Goal: Task Accomplishment & Management: Manage account settings

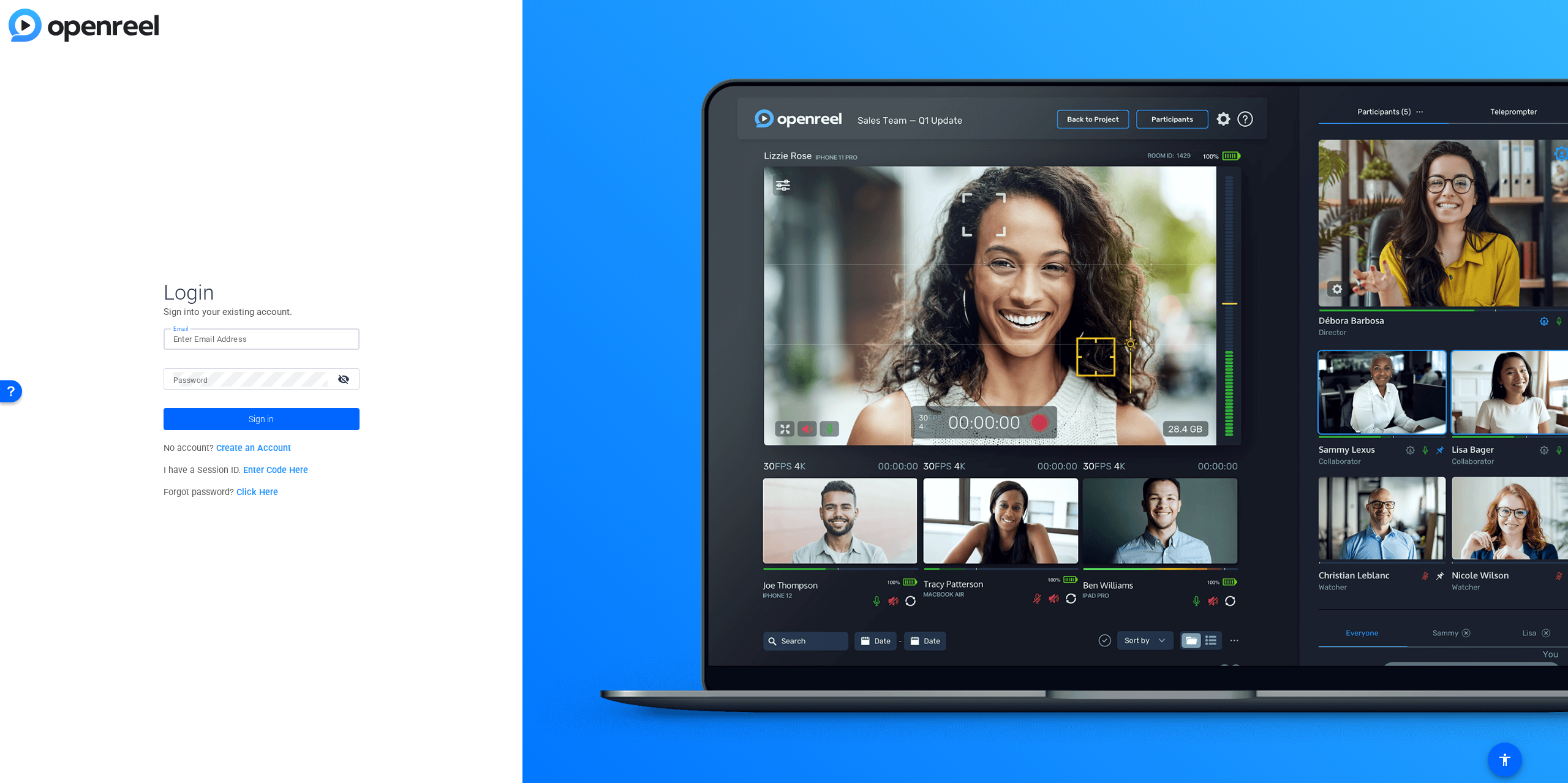
type input "brian.forrest@ampf.com"
click at [293, 414] on span at bounding box center [261, 419] width 196 height 29
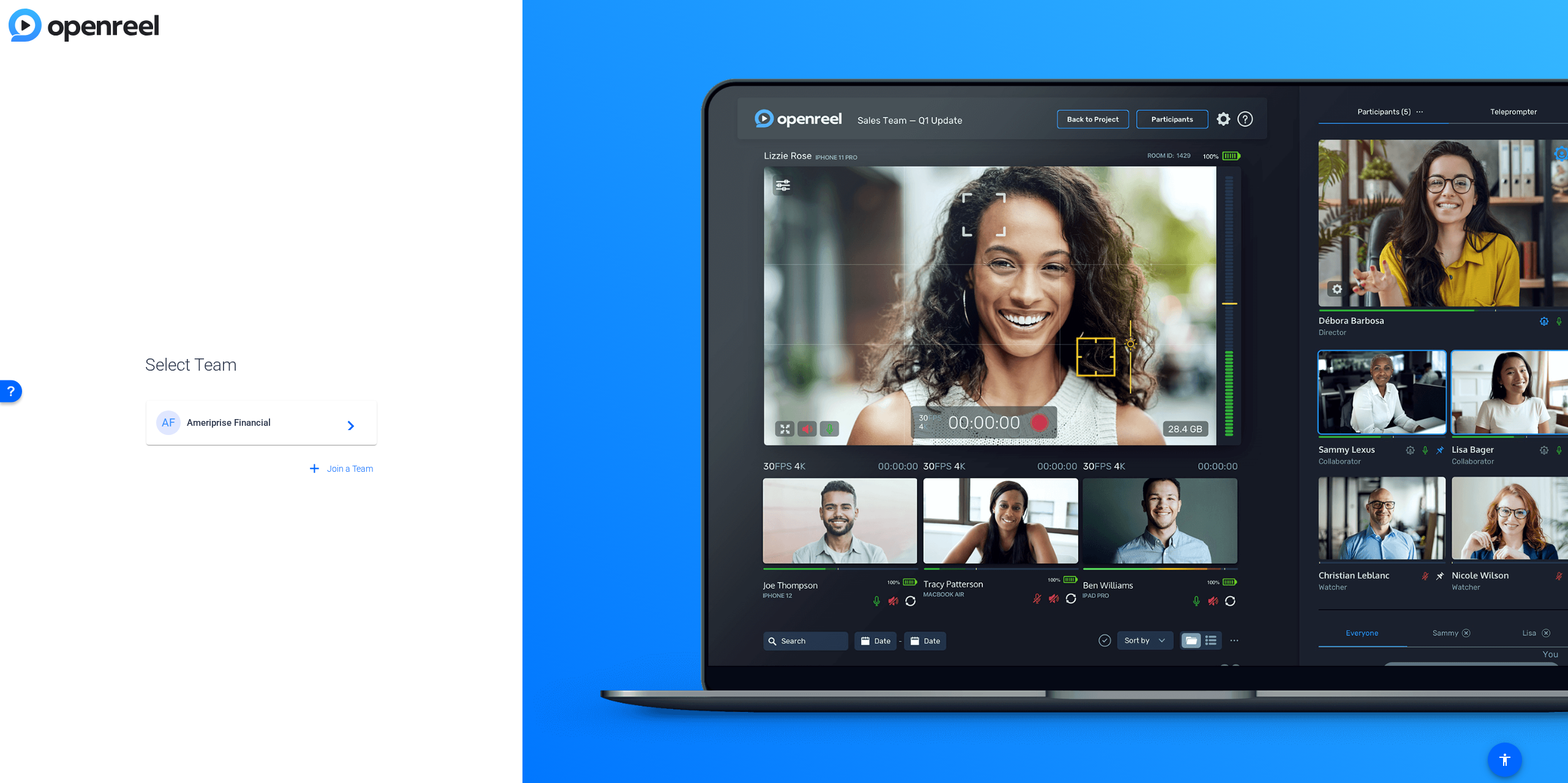
click at [302, 419] on span "Ameriprise Financial" at bounding box center [264, 423] width 153 height 11
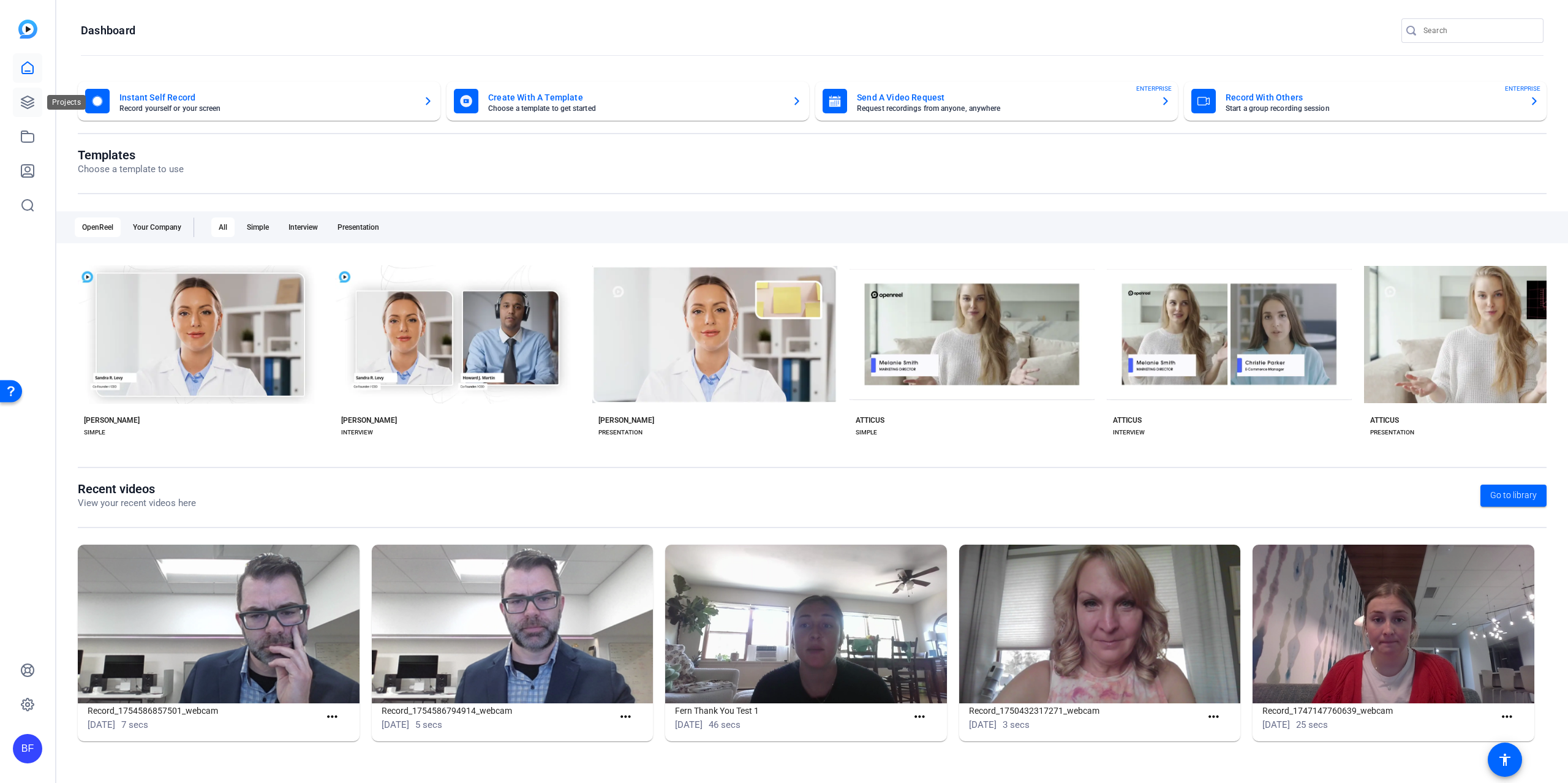
click at [31, 110] on link at bounding box center [27, 102] width 29 height 29
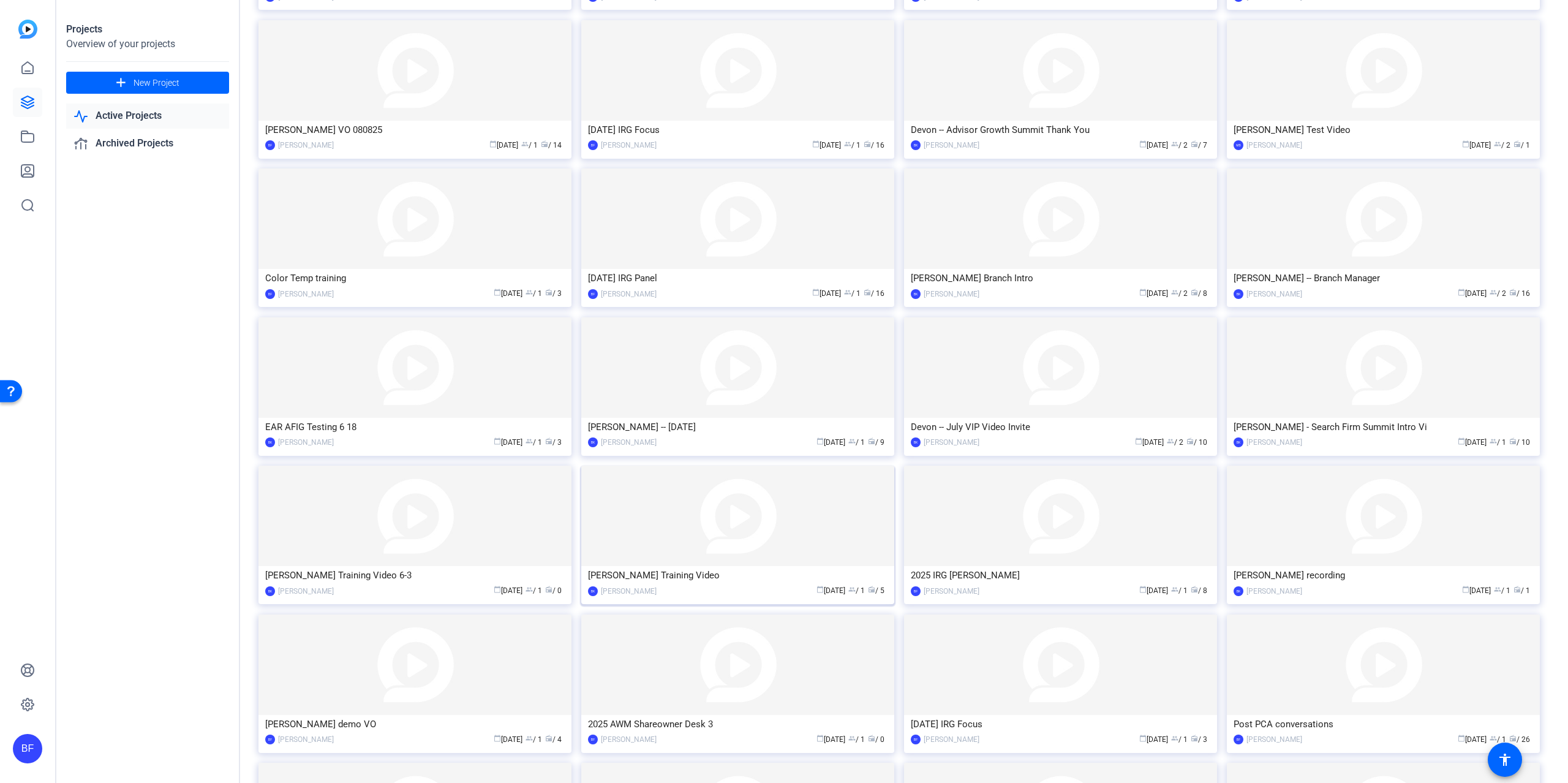
scroll to position [299, 0]
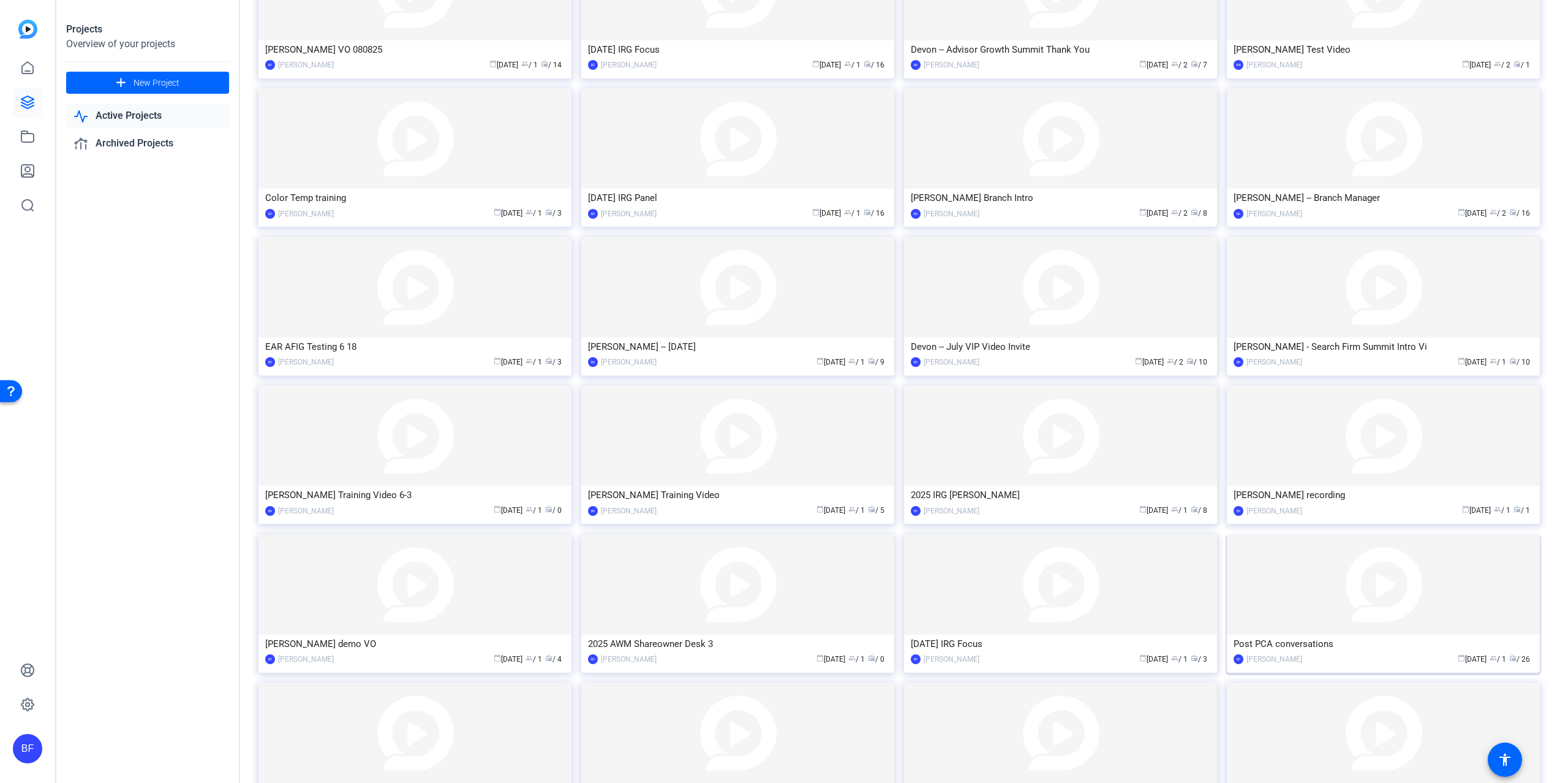
click at [1268, 597] on img at bounding box center [1383, 585] width 313 height 101
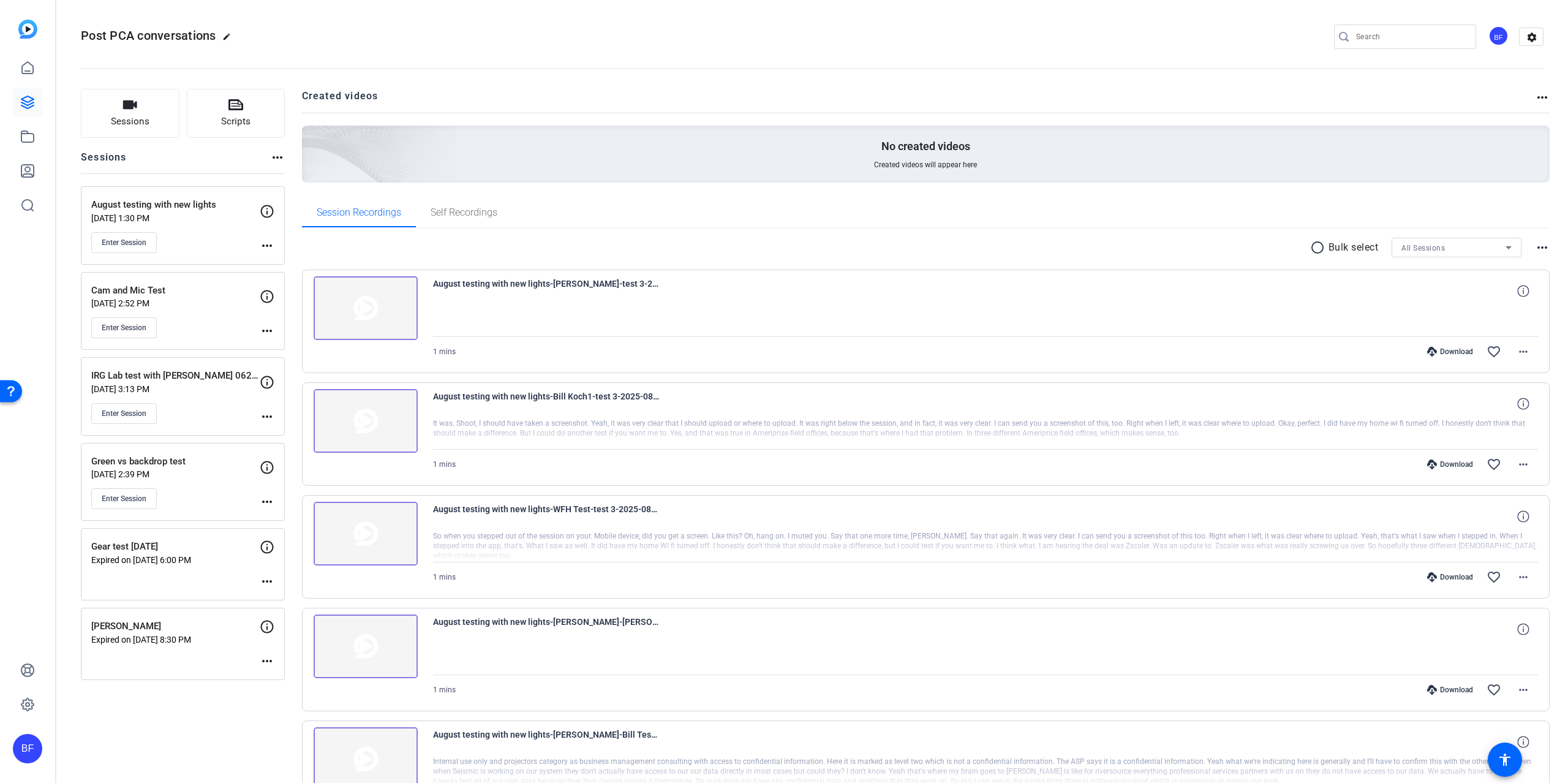
click at [272, 661] on mat-icon "more_horiz" at bounding box center [267, 661] width 15 height 15
click at [287, 673] on span "Edit Session" at bounding box center [297, 678] width 56 height 15
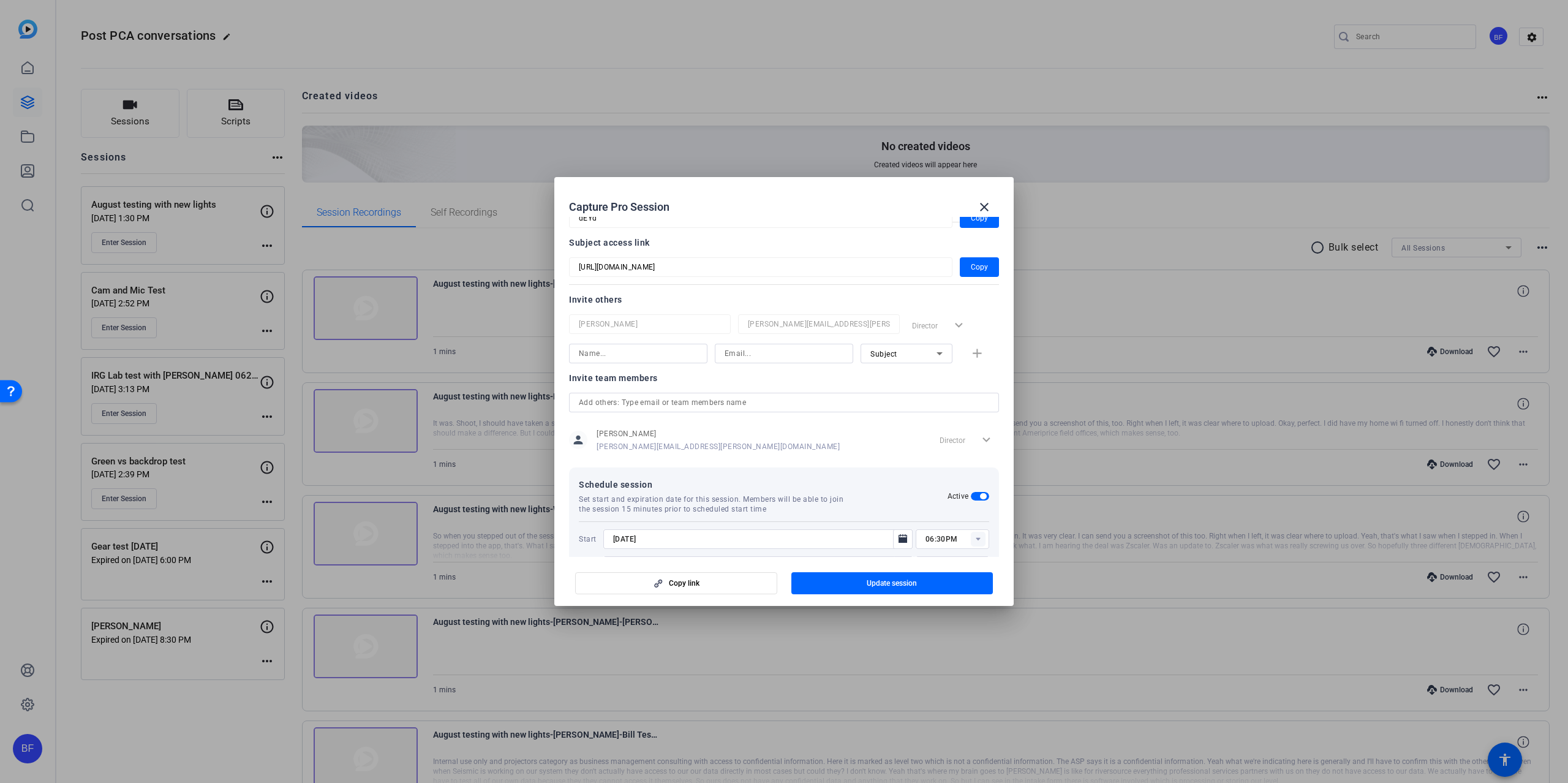
scroll to position [134, 0]
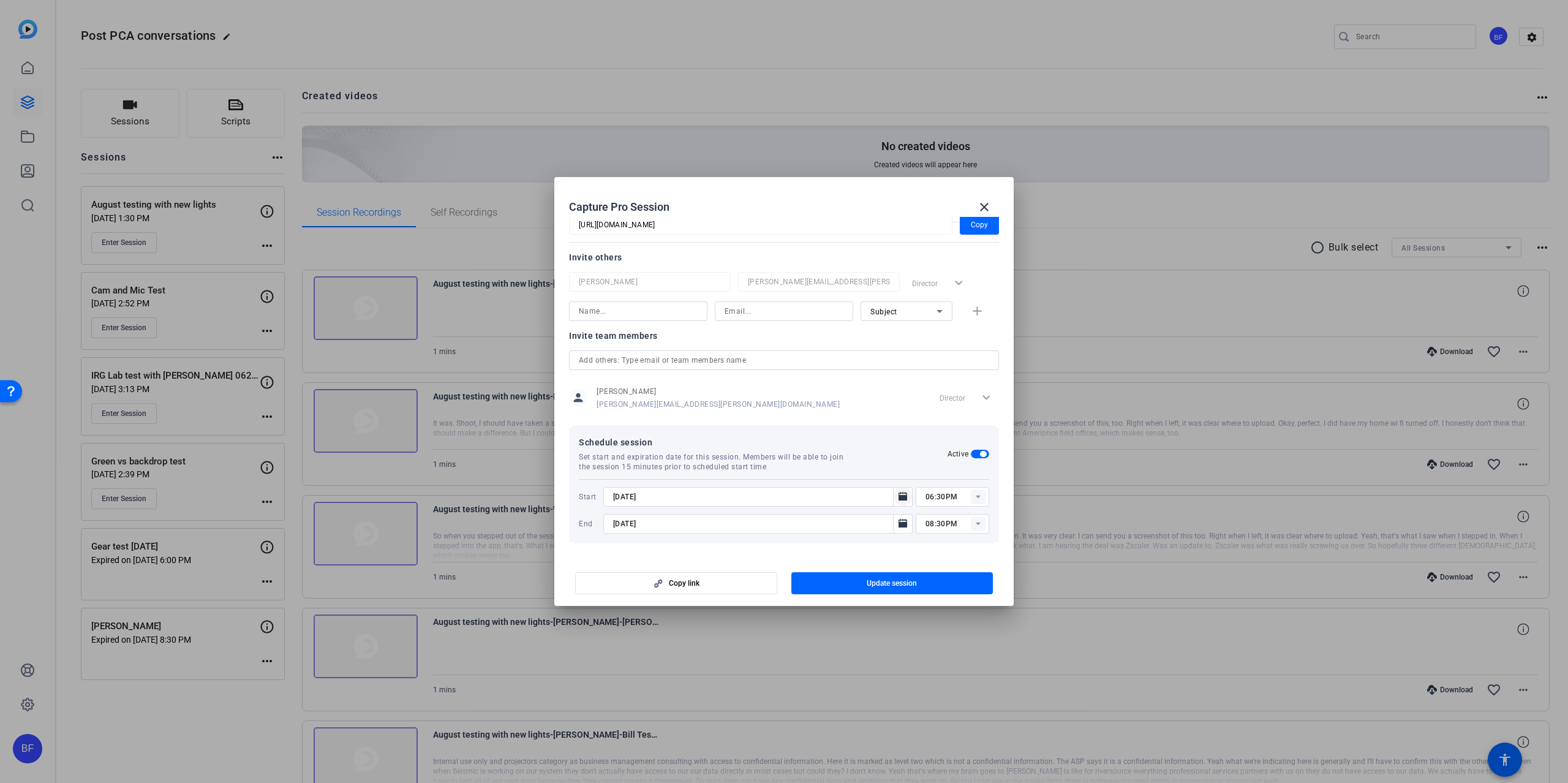
click at [899, 498] on icon "Open calendar" at bounding box center [903, 496] width 9 height 9
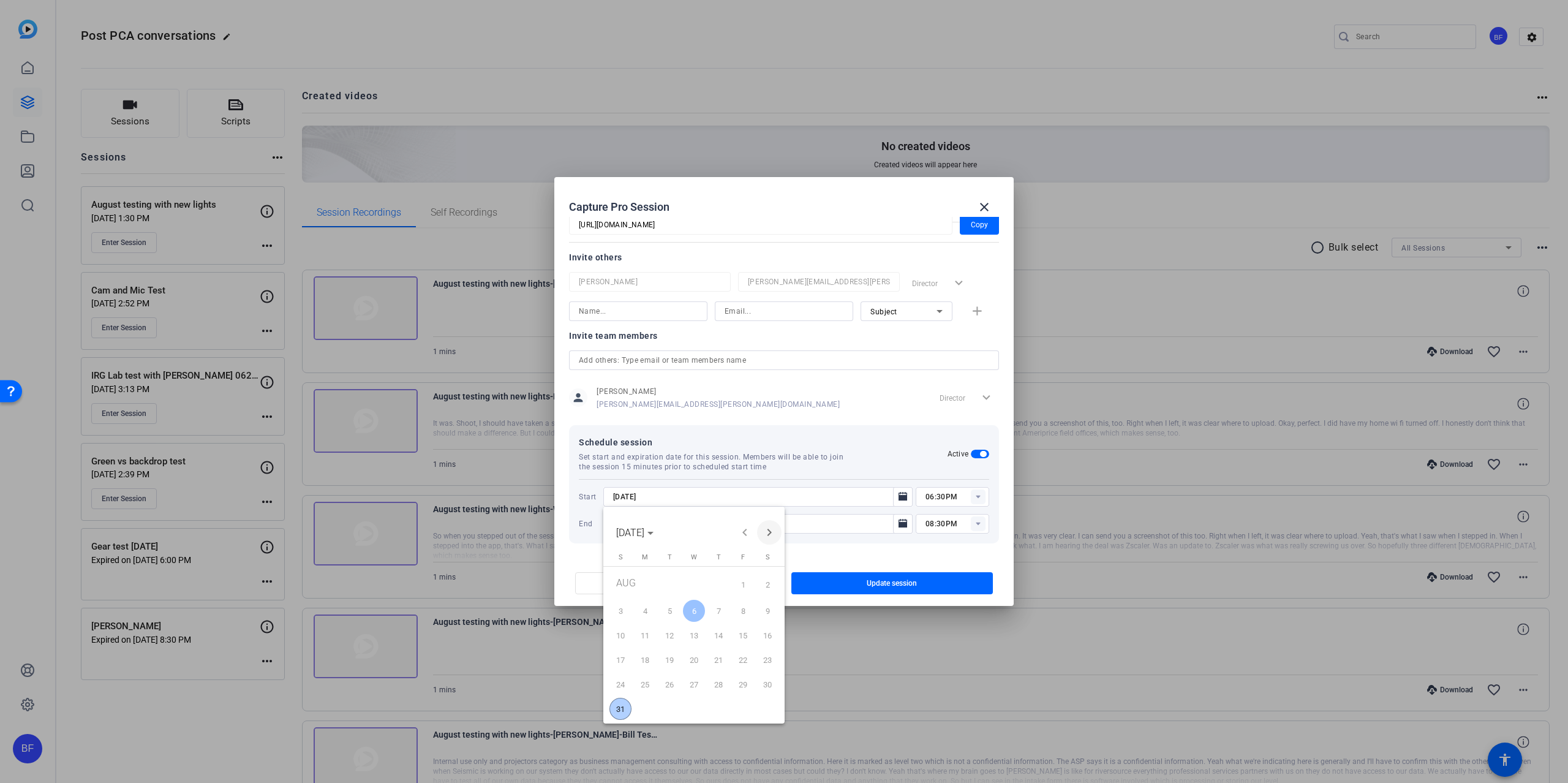
click at [760, 535] on span "Next month" at bounding box center [769, 532] width 24 height 24
click at [672, 607] on span "2" at bounding box center [669, 607] width 22 height 22
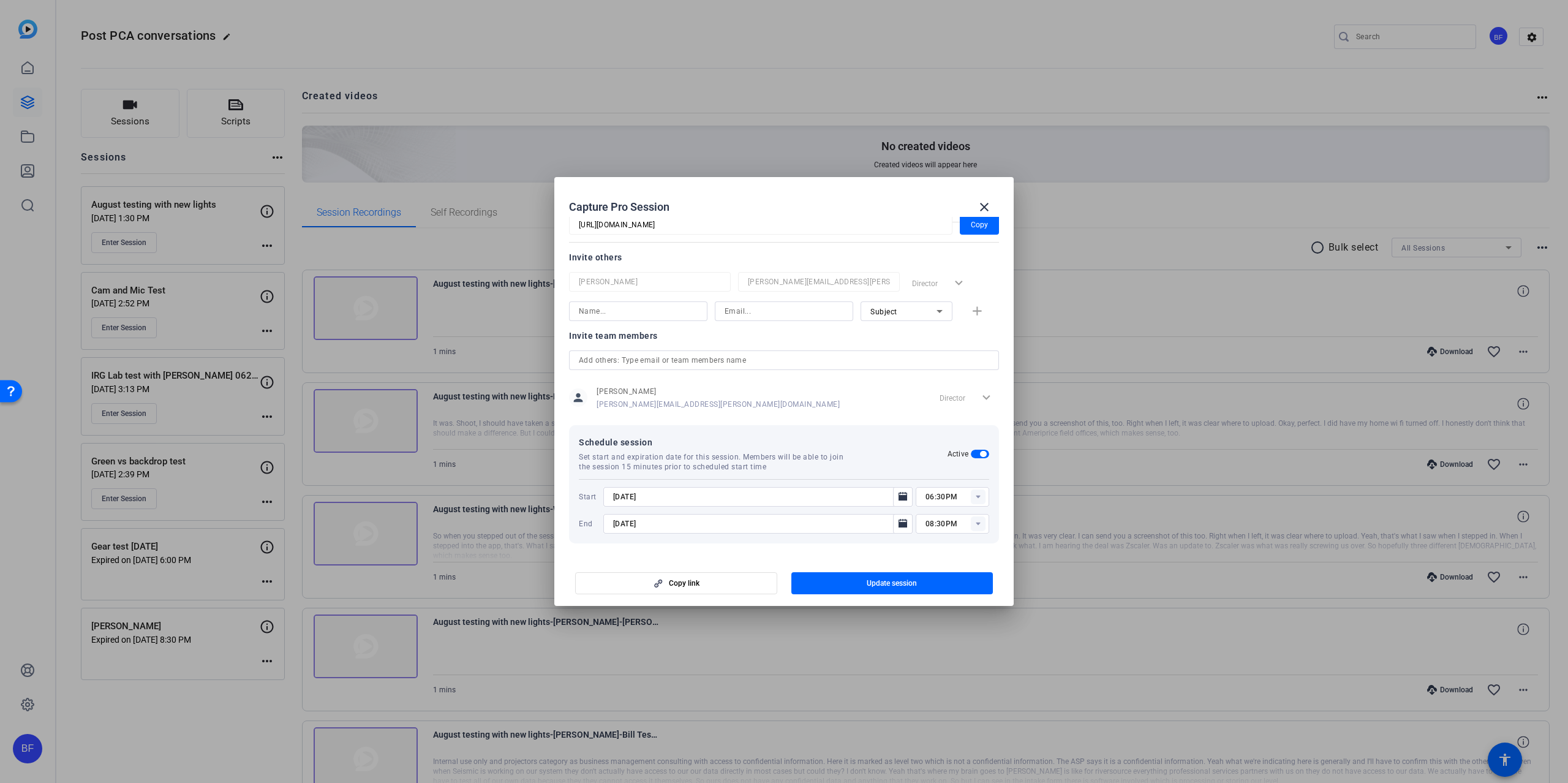
type input "9/2/2025"
click at [908, 523] on span "Open calendar" at bounding box center [903, 523] width 29 height 29
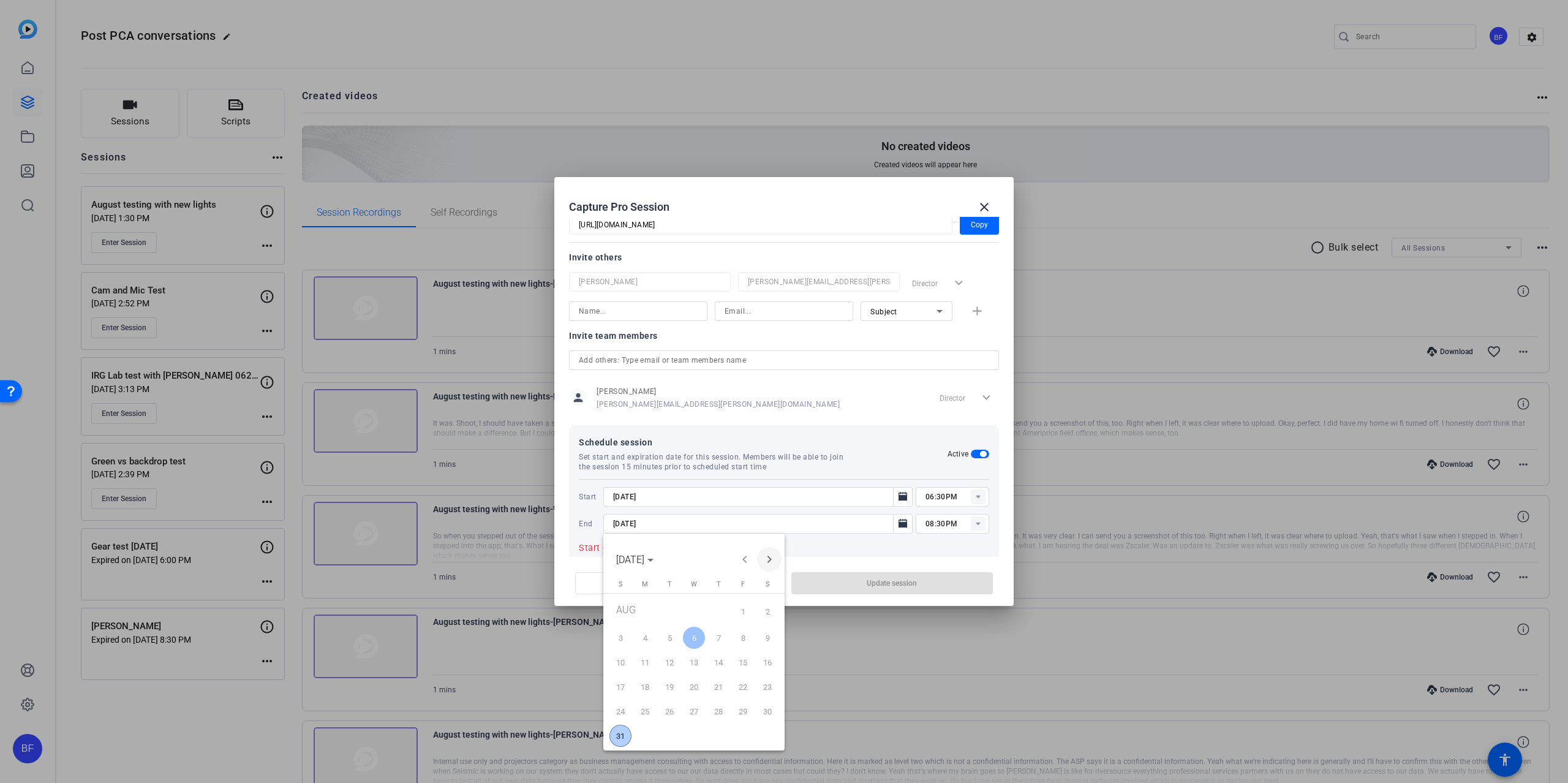
click at [766, 556] on span "Next month" at bounding box center [769, 559] width 24 height 24
click at [672, 637] on span "2" at bounding box center [669, 634] width 22 height 22
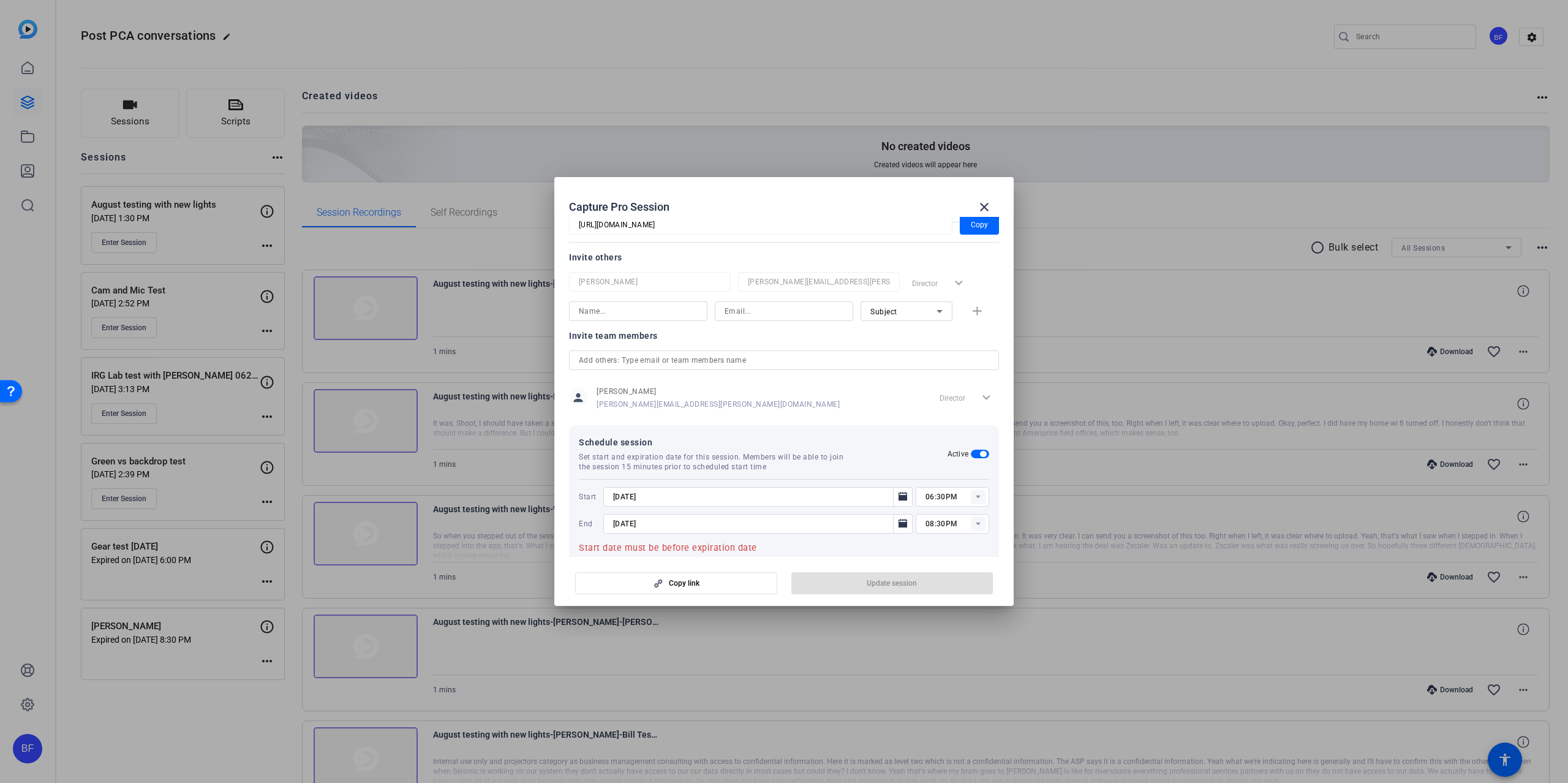
type input "9/2/2025"
click at [975, 498] on icon at bounding box center [977, 498] width 4 height 3
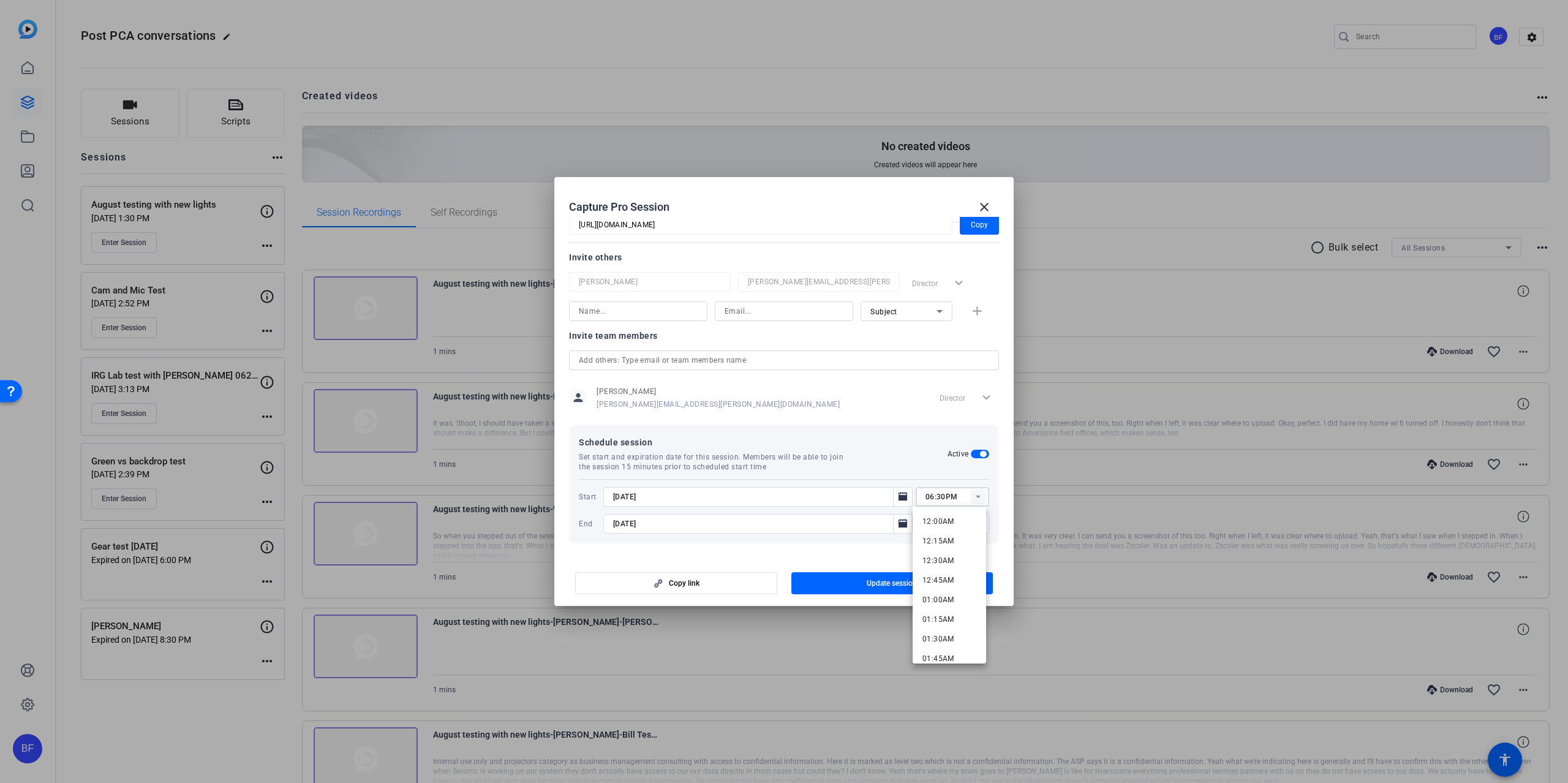
click at [988, 489] on div "Schedule session Set start and expiration date for this session. Members will b…" at bounding box center [784, 484] width 430 height 119
click at [983, 494] on input "06:30PM" at bounding box center [957, 497] width 64 height 15
click at [958, 560] on mat-option "06:45PM" at bounding box center [949, 564] width 73 height 19
type input "06:45PM"
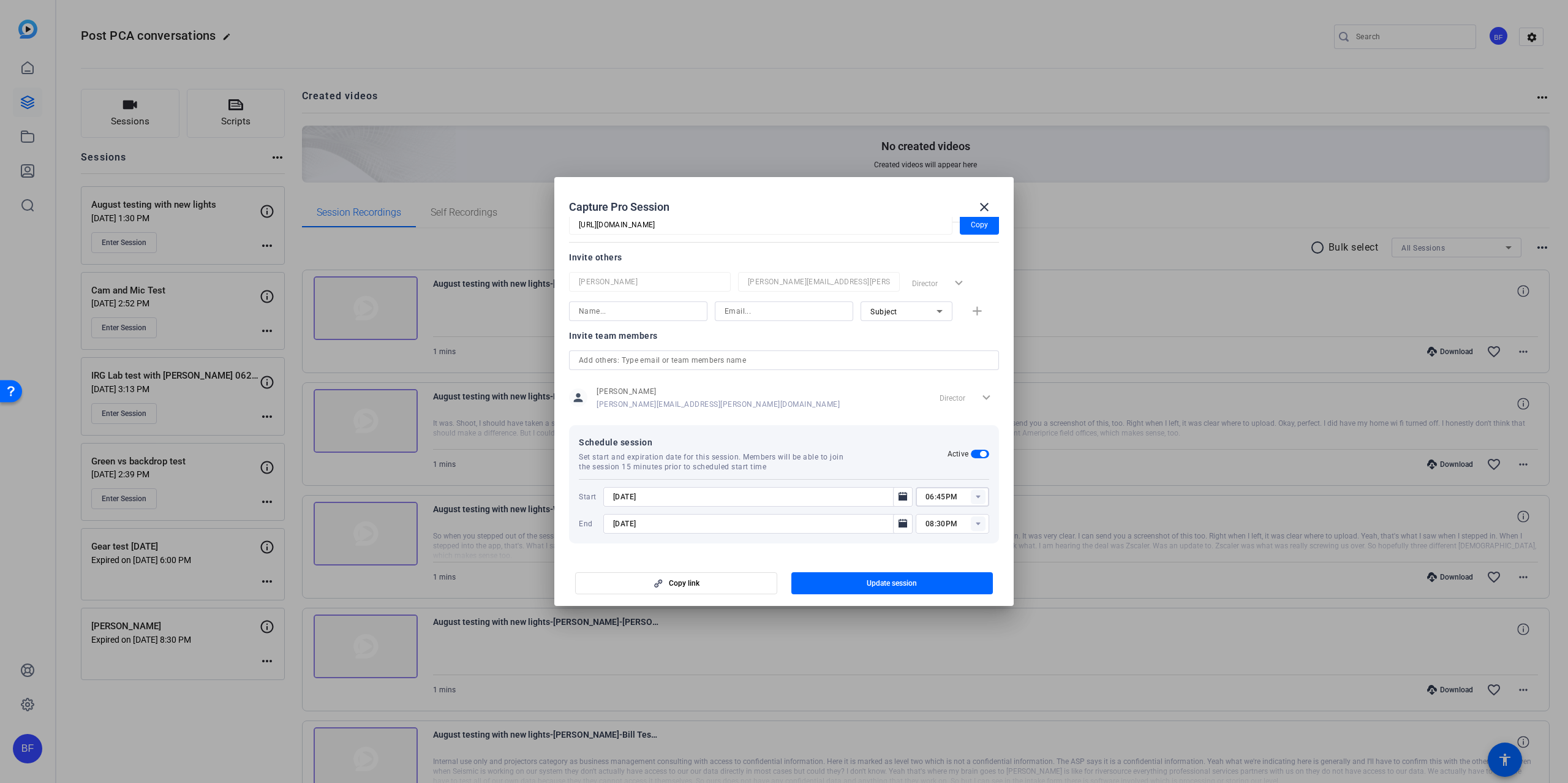
click at [975, 526] on rect at bounding box center [978, 523] width 15 height 15
click at [950, 614] on span "09:00PM" at bounding box center [938, 615] width 32 height 9
type input "09:00PM"
click at [999, 509] on mat-dialog-content "Session name Advanced settings Gary Rhodes Session ID dEYd Copy Subject access …" at bounding box center [784, 387] width 460 height 340
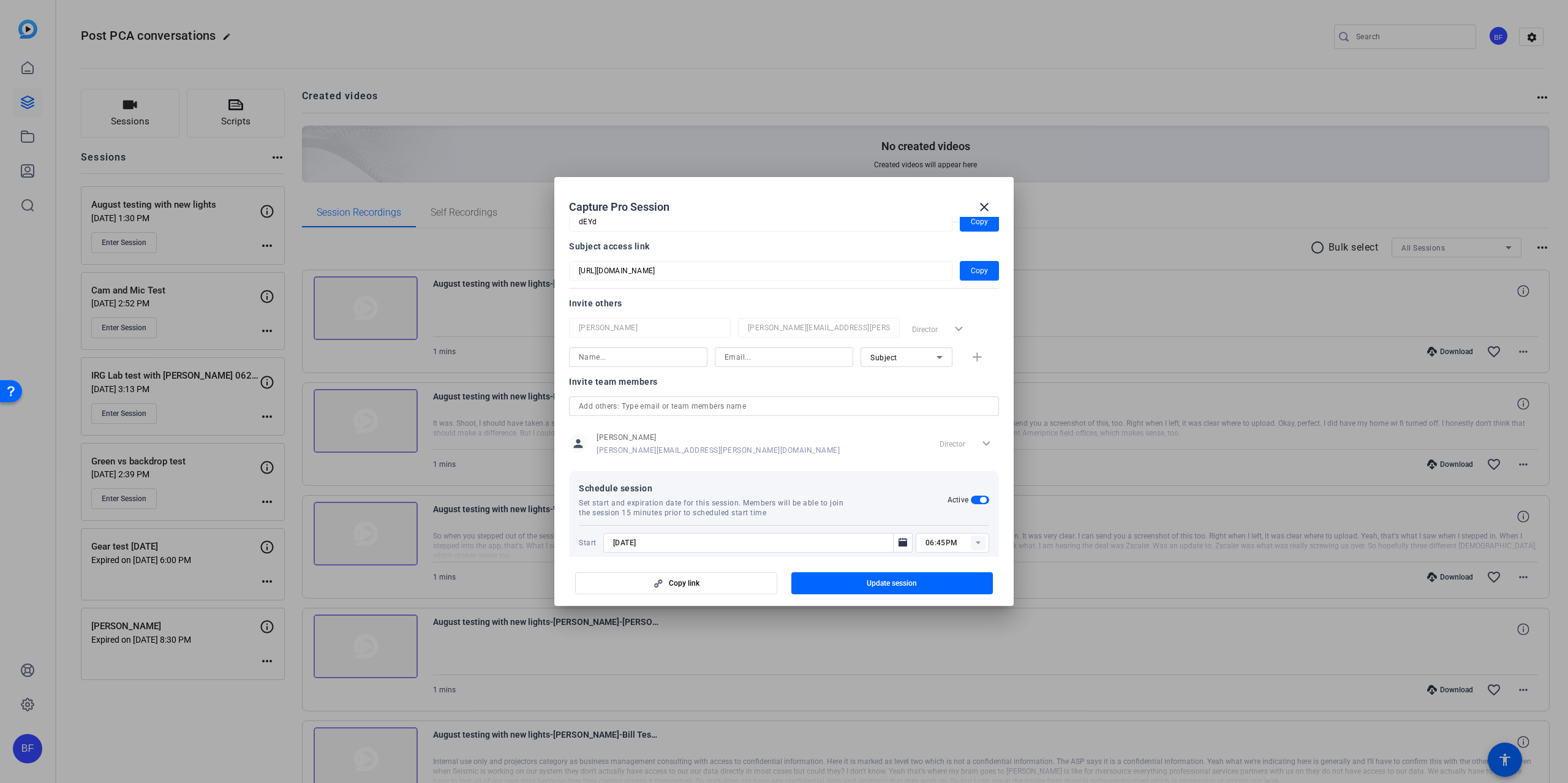
scroll to position [2, 0]
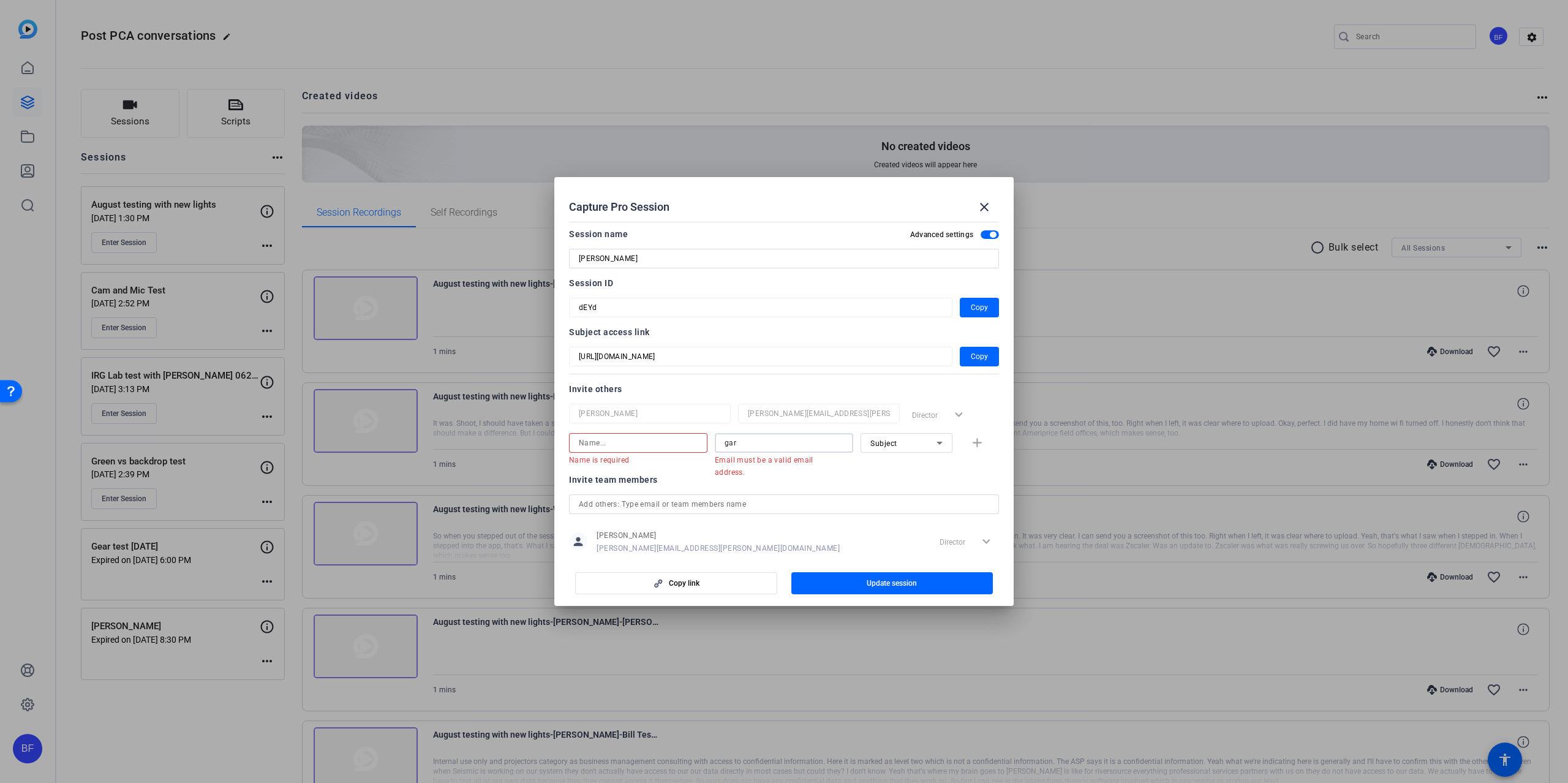
drag, startPoint x: 787, startPoint y: 444, endPoint x: 696, endPoint y: 448, distance: 91.1
click at [696, 448] on div "Name is required gar Email must be a valid email address. Subject add" at bounding box center [784, 449] width 430 height 32
drag, startPoint x: 750, startPoint y: 447, endPoint x: 720, endPoint y: 444, distance: 30.1
click at [720, 444] on div "gar" at bounding box center [784, 443] width 139 height 19
paste input "drhodes@gmail.com"
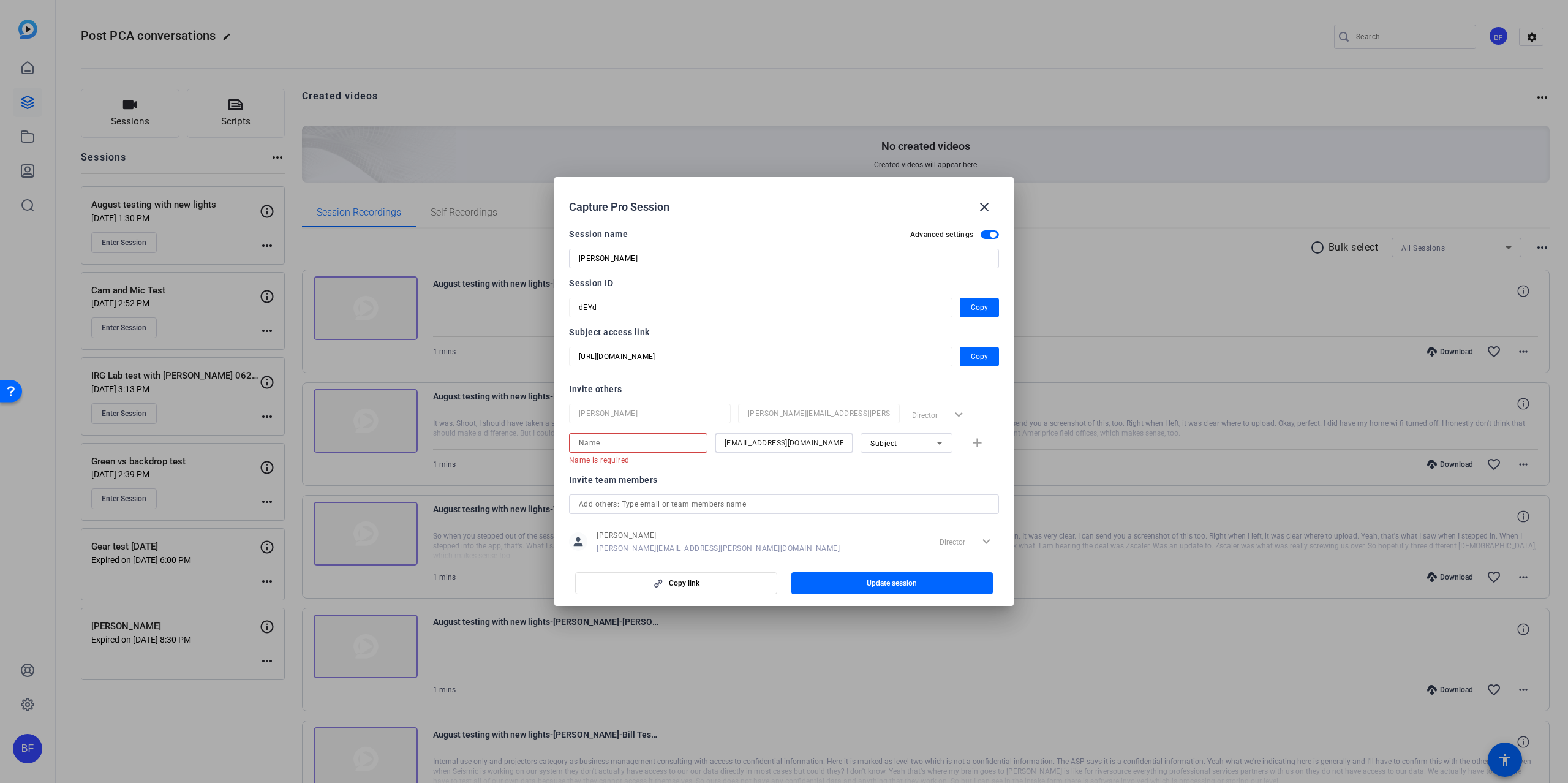
type input "gdrhodes@gmail.com"
click at [658, 448] on input at bounding box center [638, 443] width 119 height 15
type input "Gary Rhodes"
click at [908, 581] on span "Update session" at bounding box center [892, 583] width 50 height 10
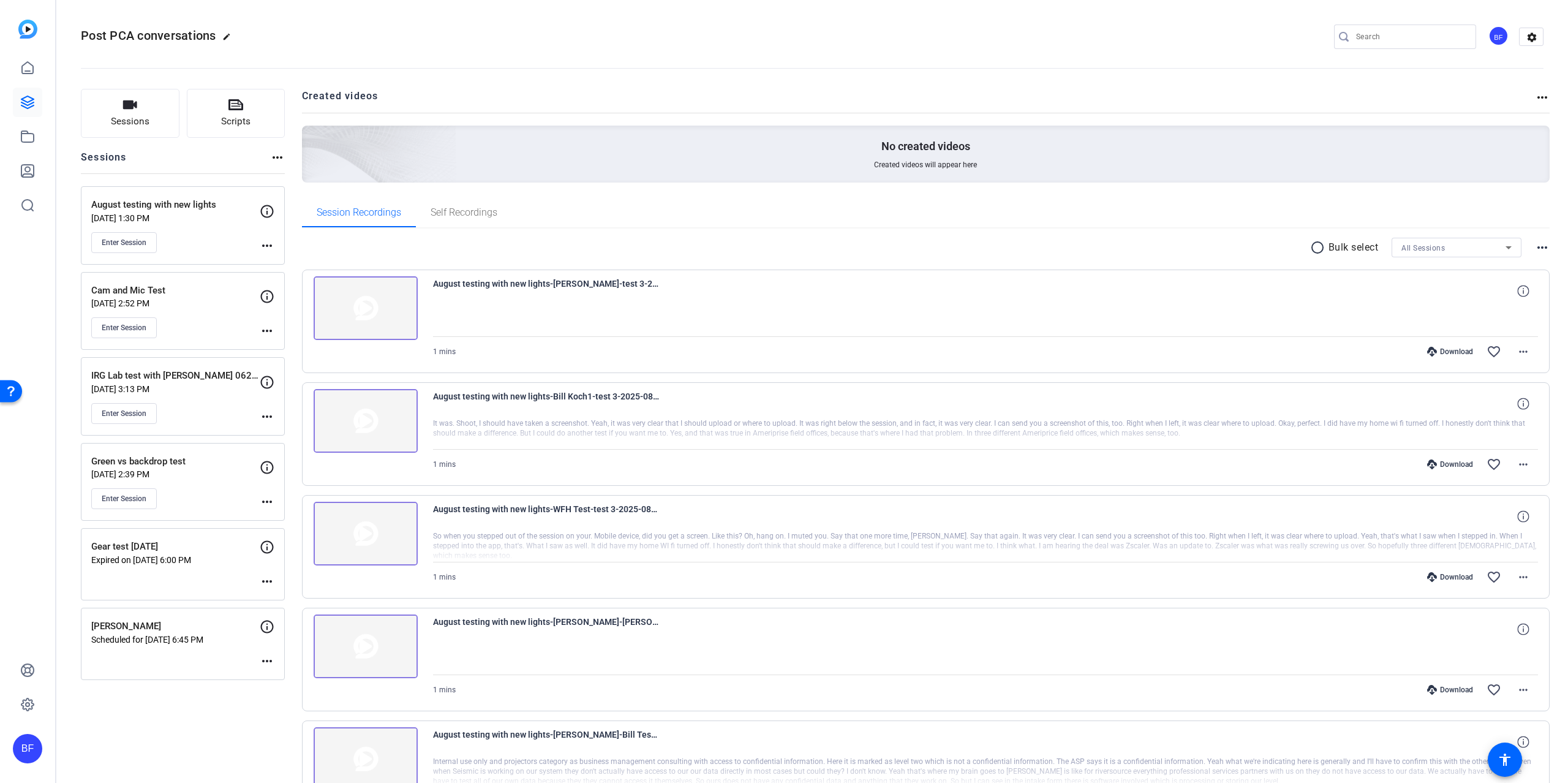
click at [206, 652] on div "Gary Rhodes Scheduled for Sep 02, 2025 @ 6:45 PM more_horiz" at bounding box center [182, 644] width 204 height 73
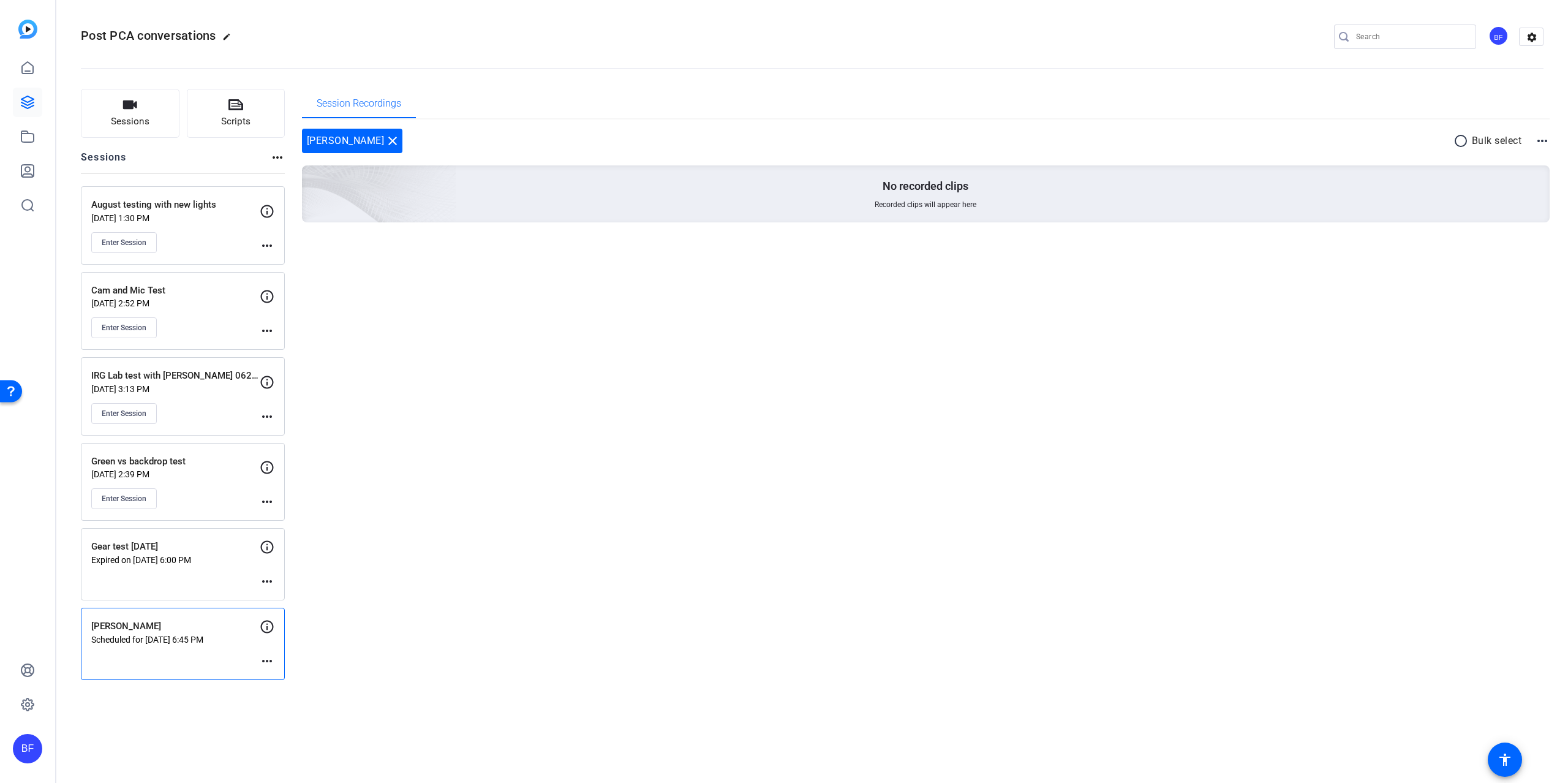
click at [269, 662] on mat-icon "more_horiz" at bounding box center [267, 661] width 15 height 15
click at [281, 673] on div "Edit Session Archive Session" at bounding box center [297, 685] width 75 height 37
click at [281, 673] on div "Gary Rhodes Scheduled for Sep 02, 2025 @ 6:45 PM more_horiz" at bounding box center [182, 644] width 204 height 73
click at [264, 660] on mat-icon "more_horiz" at bounding box center [267, 661] width 15 height 15
click at [285, 673] on span "Edit Session" at bounding box center [297, 678] width 56 height 15
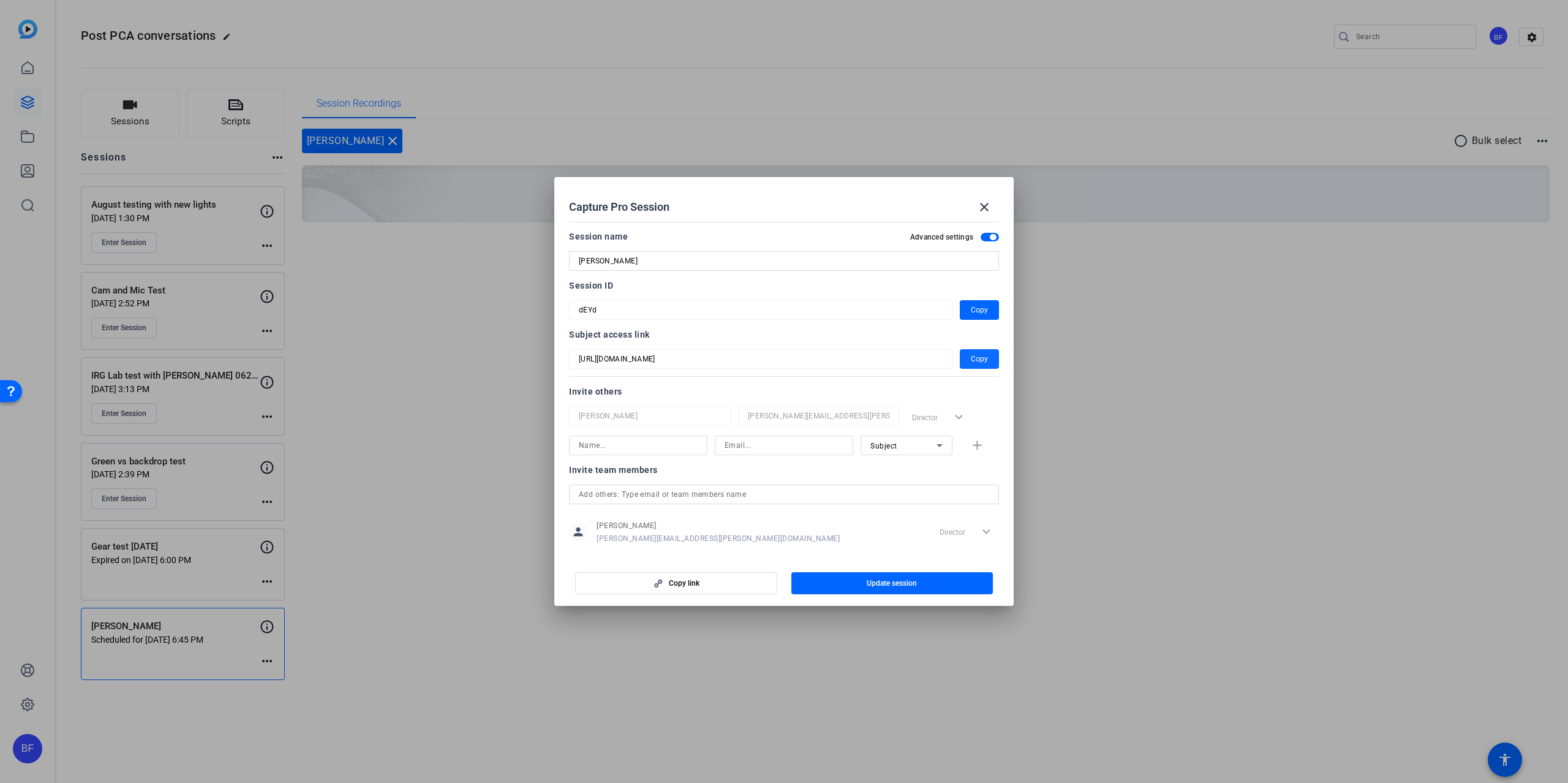
click at [977, 362] on span "Copy" at bounding box center [979, 359] width 17 height 15
click at [971, 308] on span "Copy" at bounding box center [979, 310] width 17 height 15
click at [982, 213] on mat-icon "close" at bounding box center [984, 207] width 15 height 15
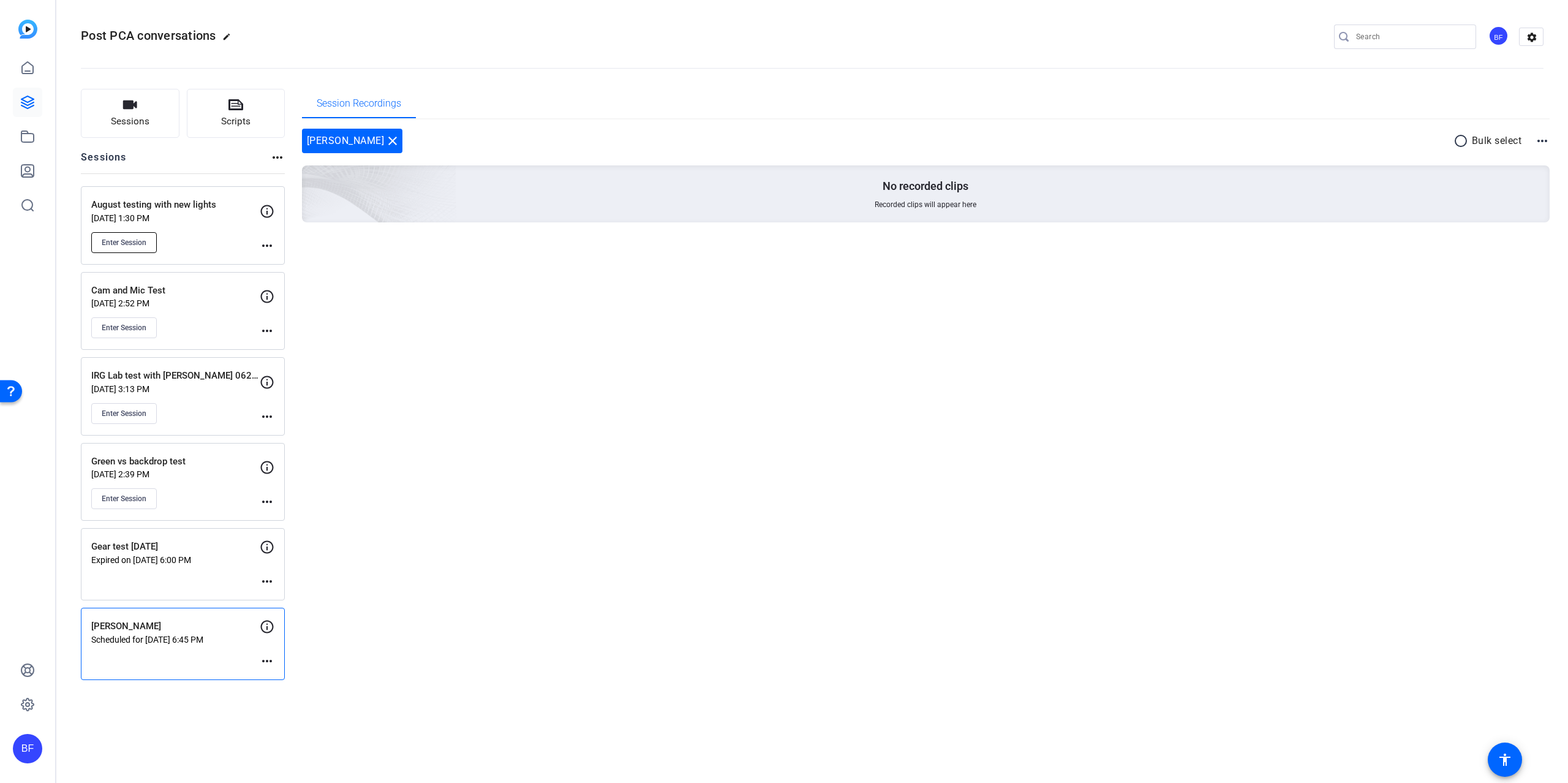
click at [132, 248] on button "Enter Session" at bounding box center [123, 243] width 65 height 21
click at [268, 246] on mat-icon "more_horiz" at bounding box center [267, 246] width 15 height 15
click at [287, 258] on span "Edit Session" at bounding box center [297, 264] width 56 height 15
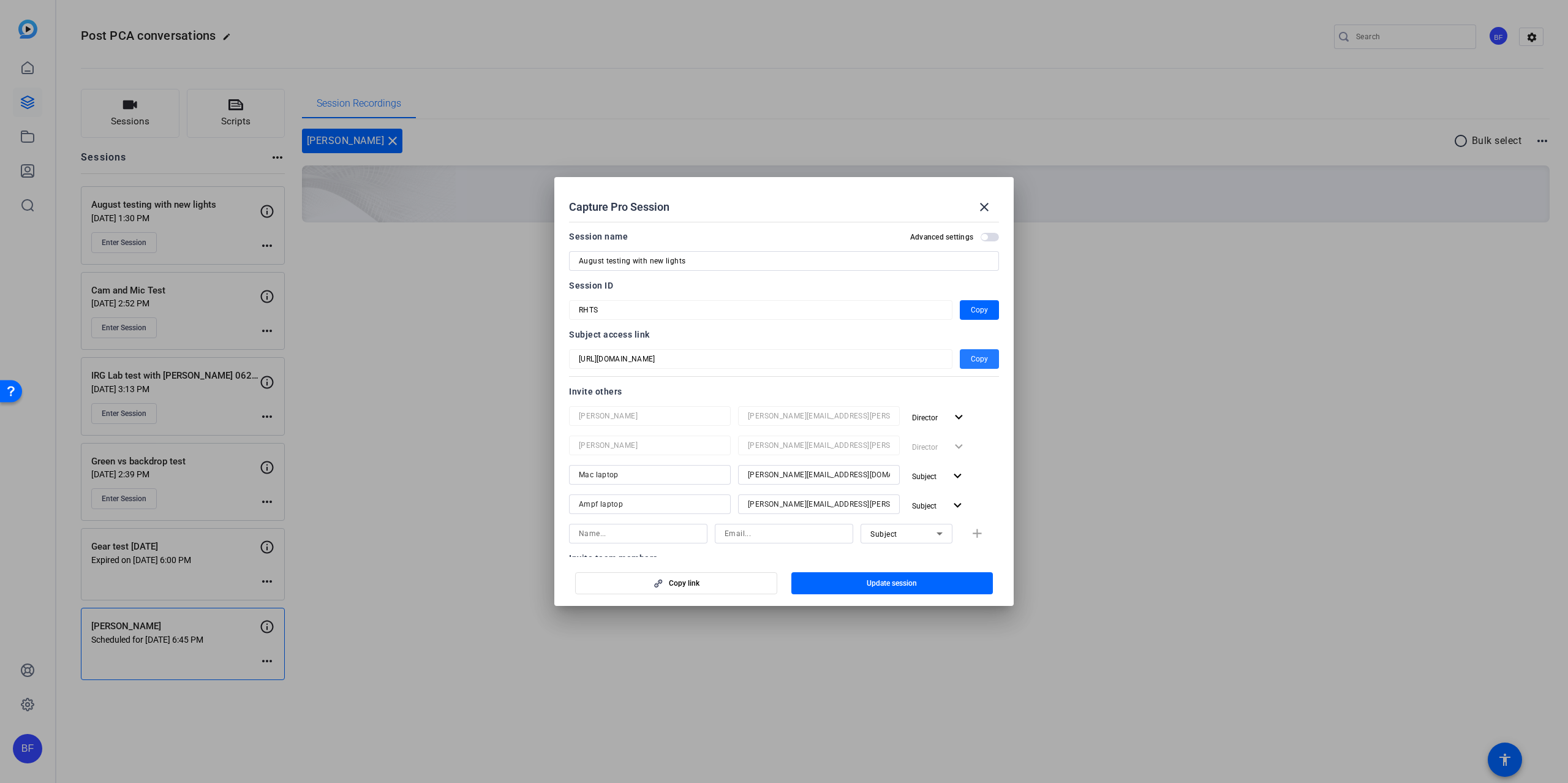
click at [971, 361] on span "Copy" at bounding box center [979, 359] width 17 height 15
